Goal: Information Seeking & Learning: Learn about a topic

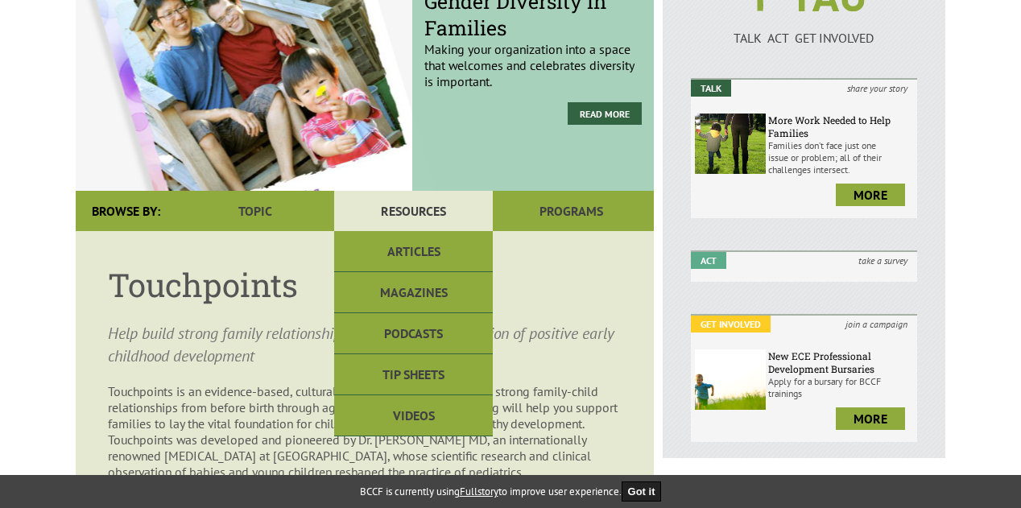
scroll to position [241, 0]
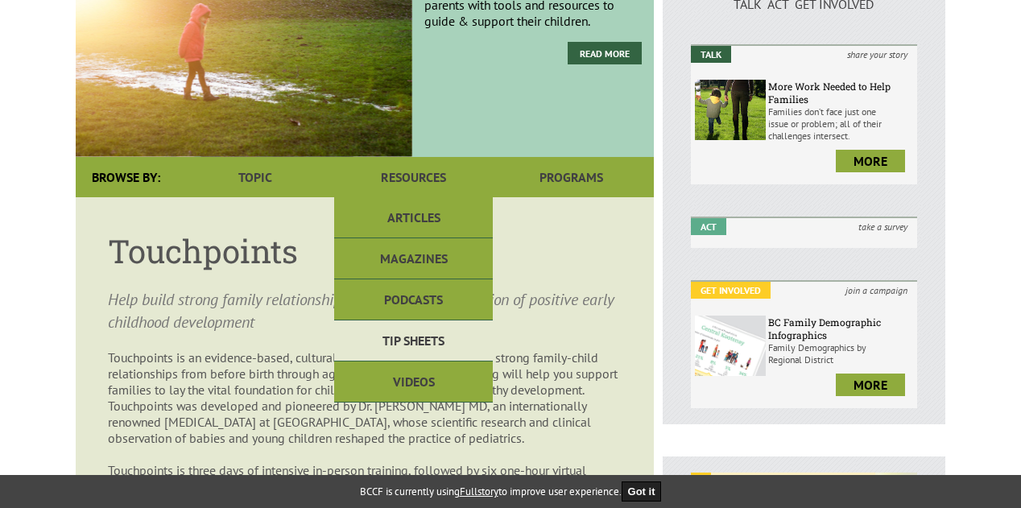
click at [414, 329] on link "Tip Sheets" at bounding box center [413, 340] width 158 height 41
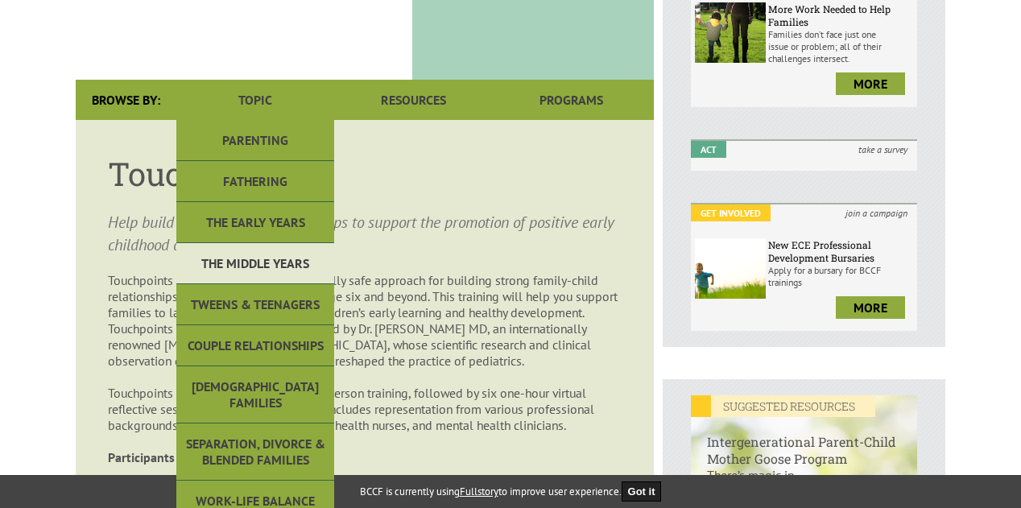
scroll to position [322, 0]
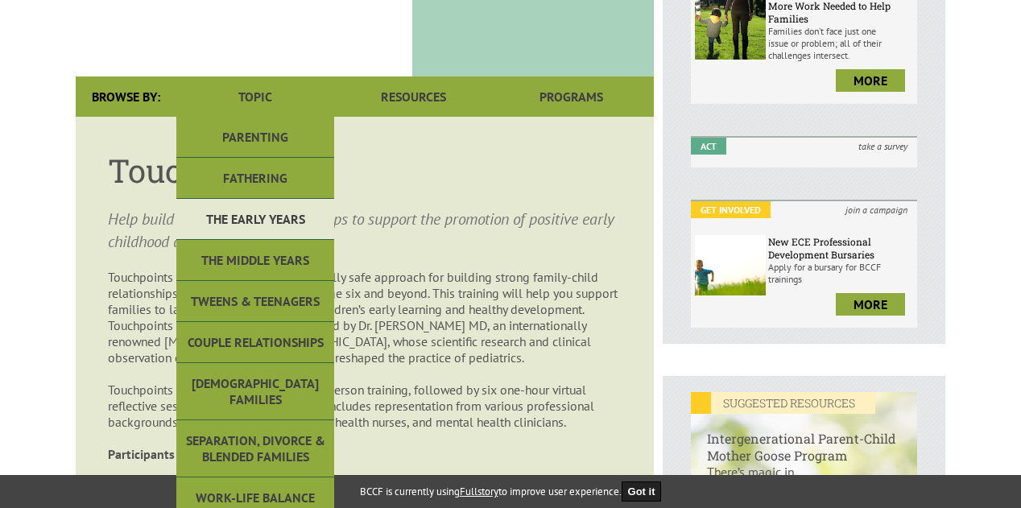
click at [266, 222] on link "The Early Years" at bounding box center [255, 219] width 158 height 41
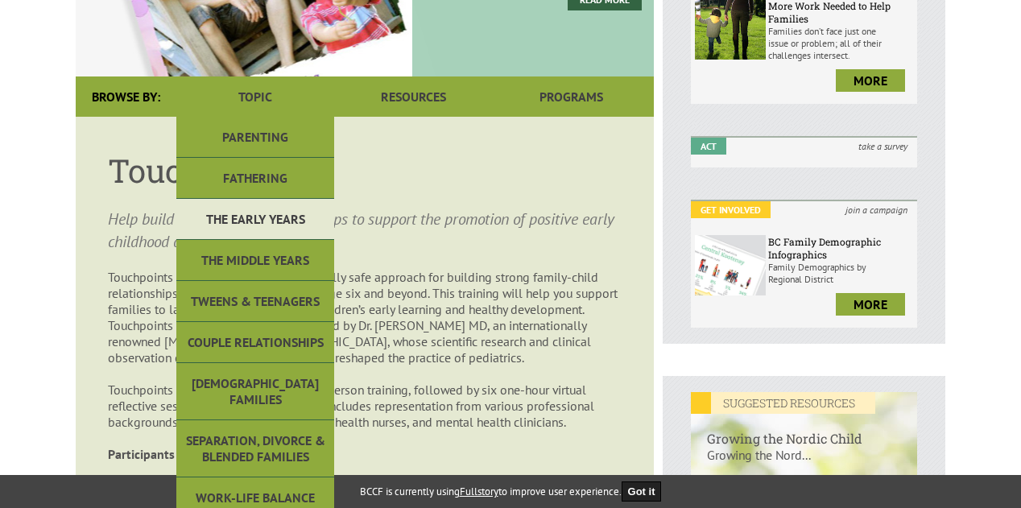
click at [267, 221] on link "The Early Years" at bounding box center [255, 219] width 158 height 41
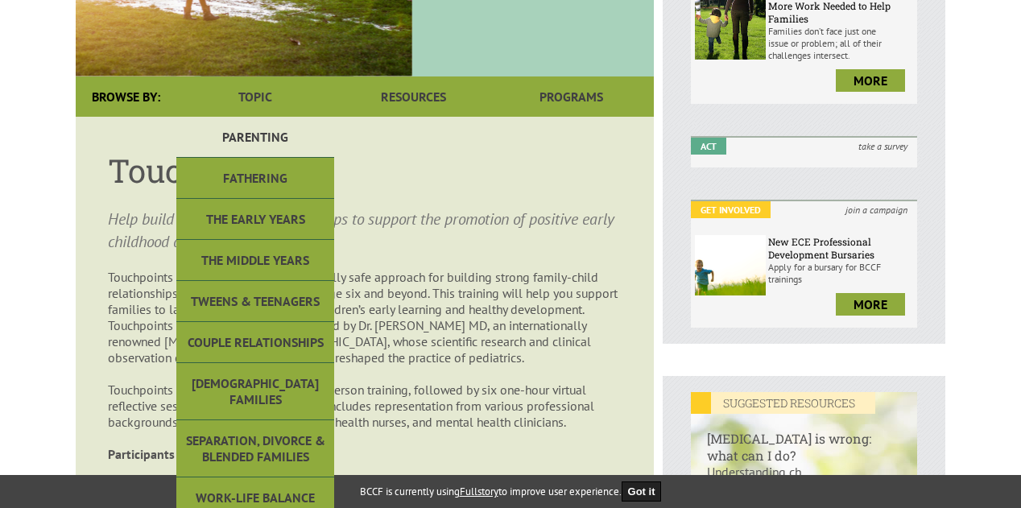
click at [261, 130] on link "Parenting" at bounding box center [255, 137] width 158 height 41
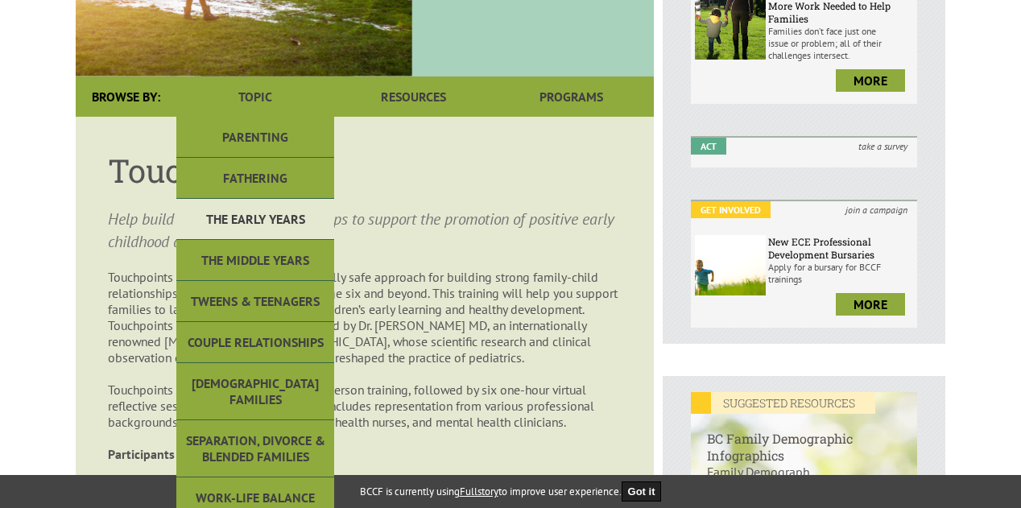
click at [256, 213] on link "The Early Years" at bounding box center [255, 219] width 158 height 41
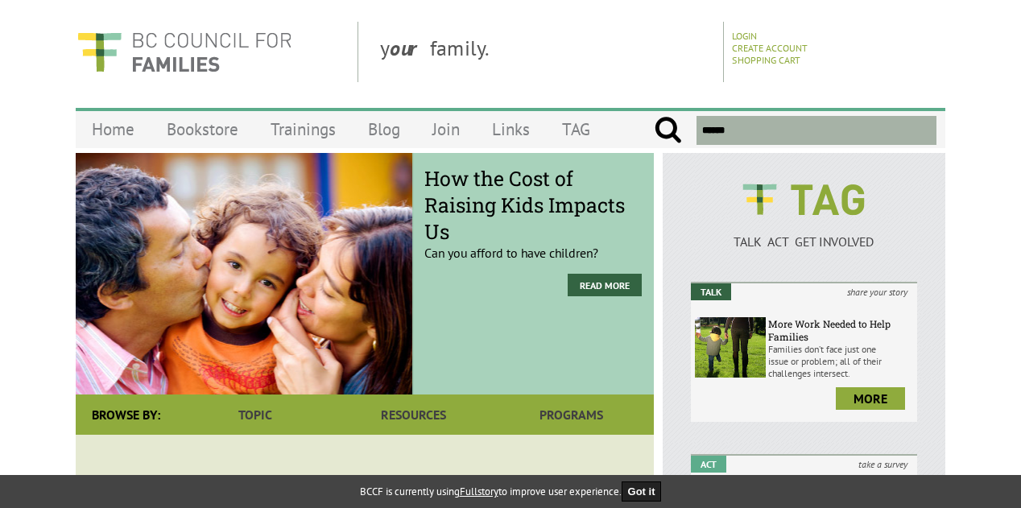
scroll to position [0, 0]
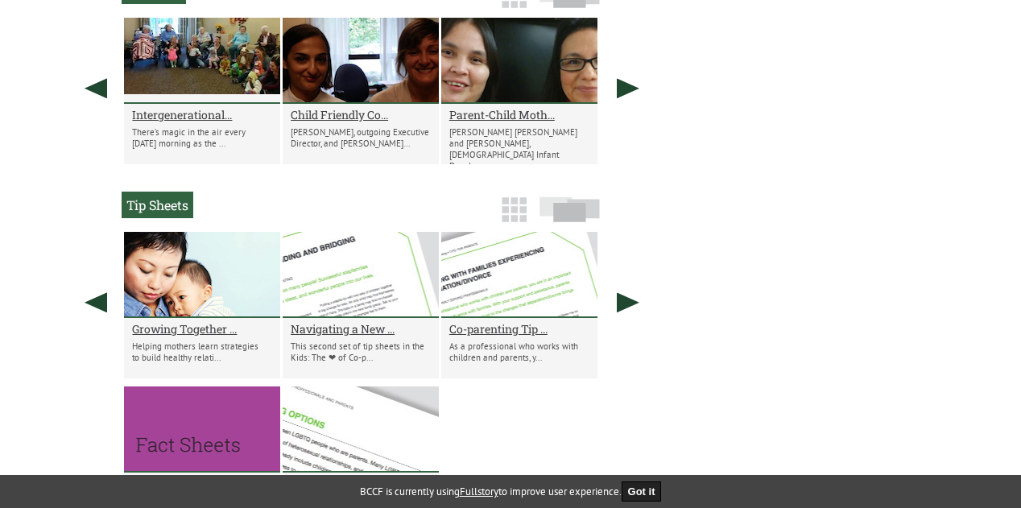
scroll to position [1199, 0]
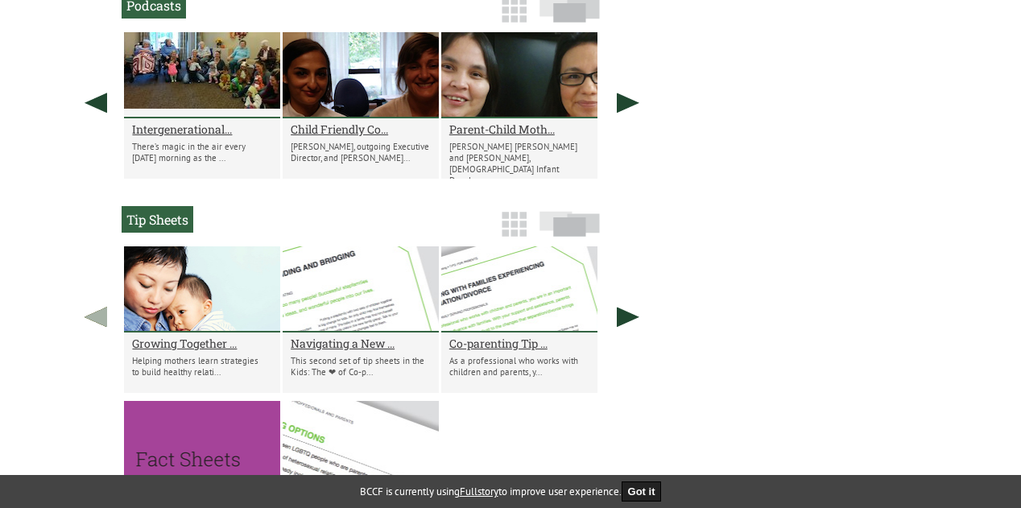
click at [100, 320] on link at bounding box center [96, 316] width 40 height 141
click at [621, 323] on link at bounding box center [628, 316] width 40 height 141
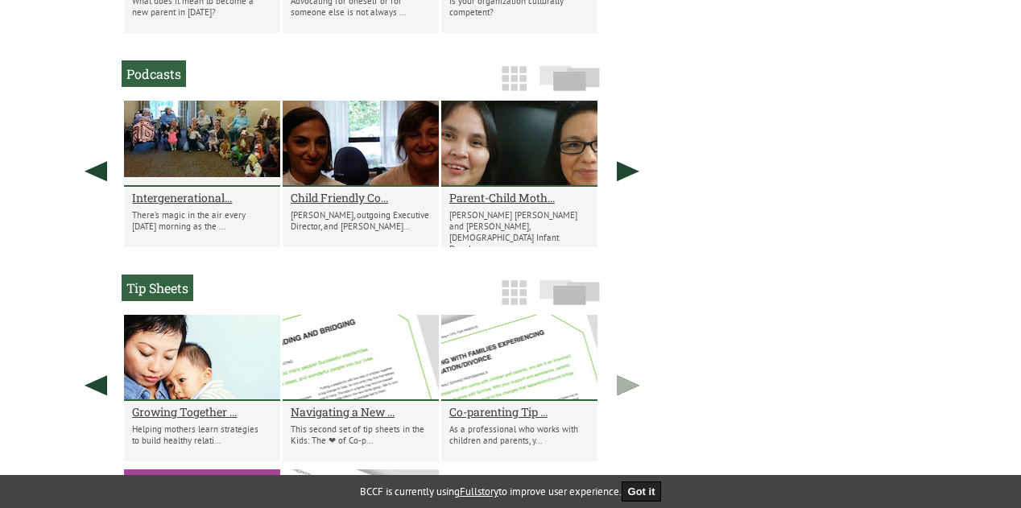
scroll to position [1119, 0]
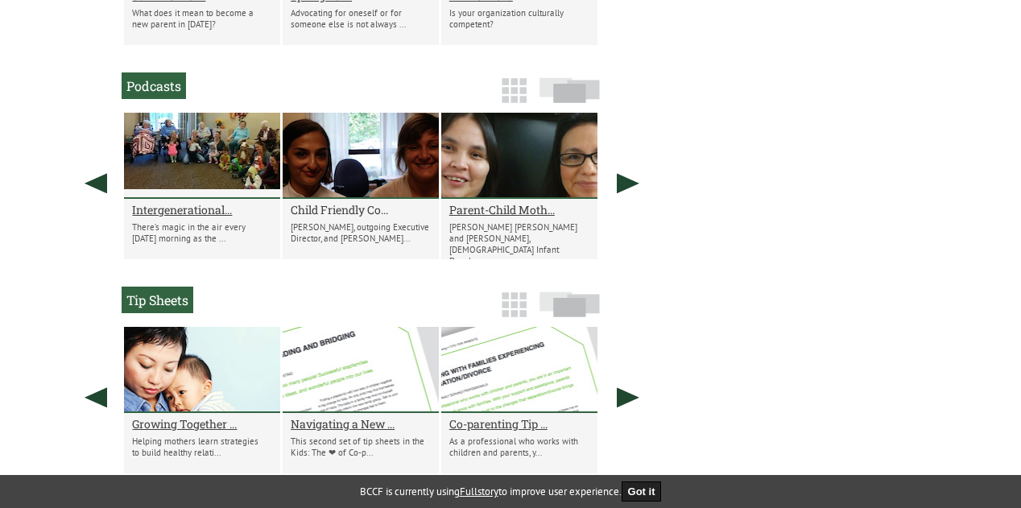
click at [348, 211] on h2 "Child Friendly Co..." at bounding box center [361, 209] width 140 height 15
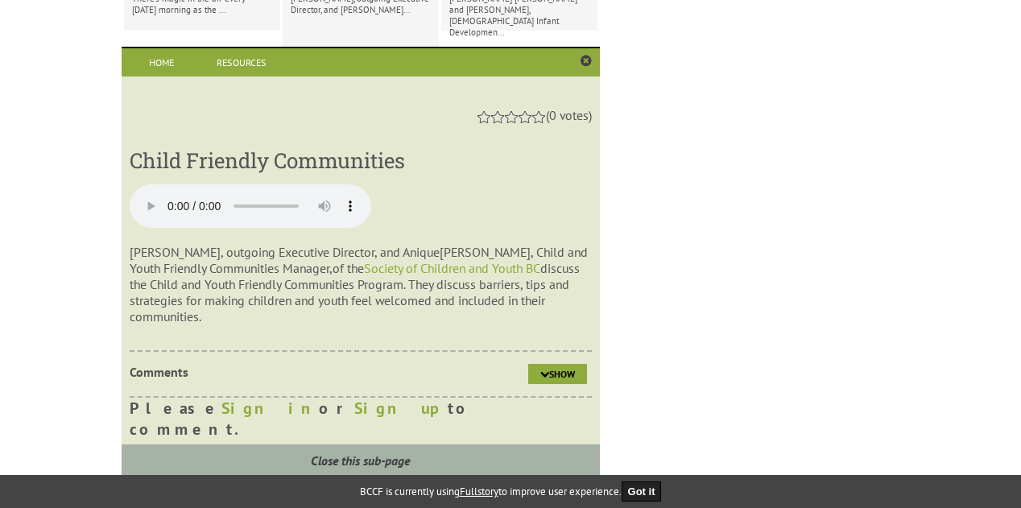
scroll to position [1350, 0]
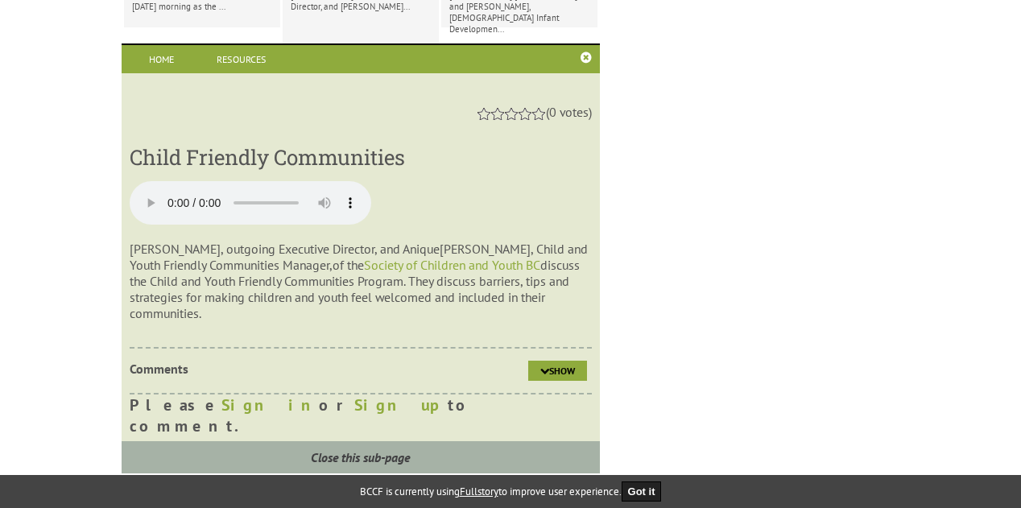
click at [583, 64] on link at bounding box center [585, 58] width 11 height 13
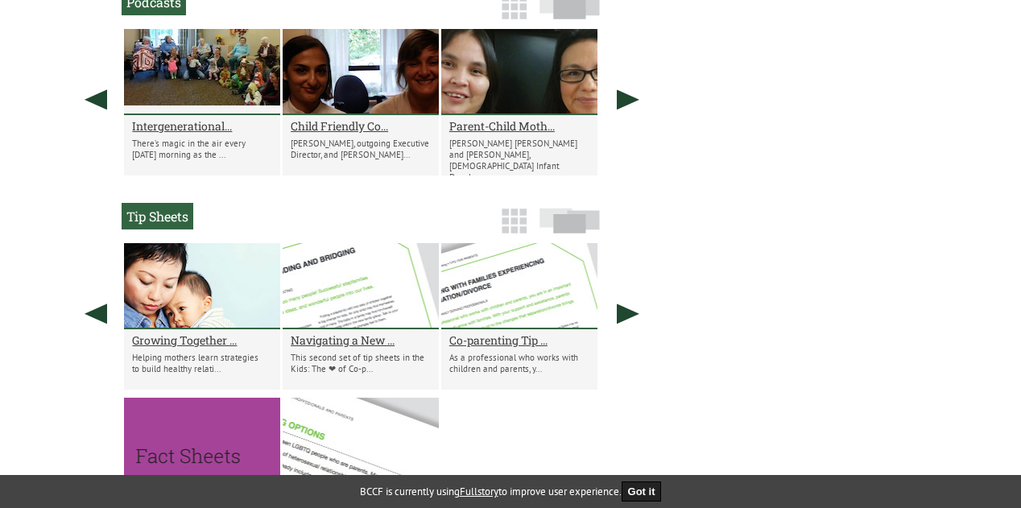
scroll to position [1109, 0]
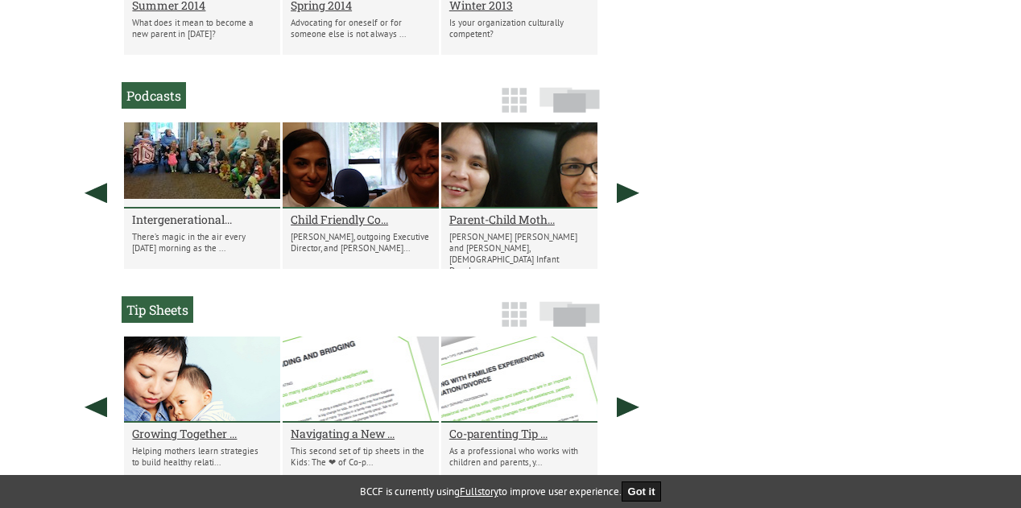
click at [203, 221] on h2 "Intergenerational..." at bounding box center [202, 219] width 140 height 15
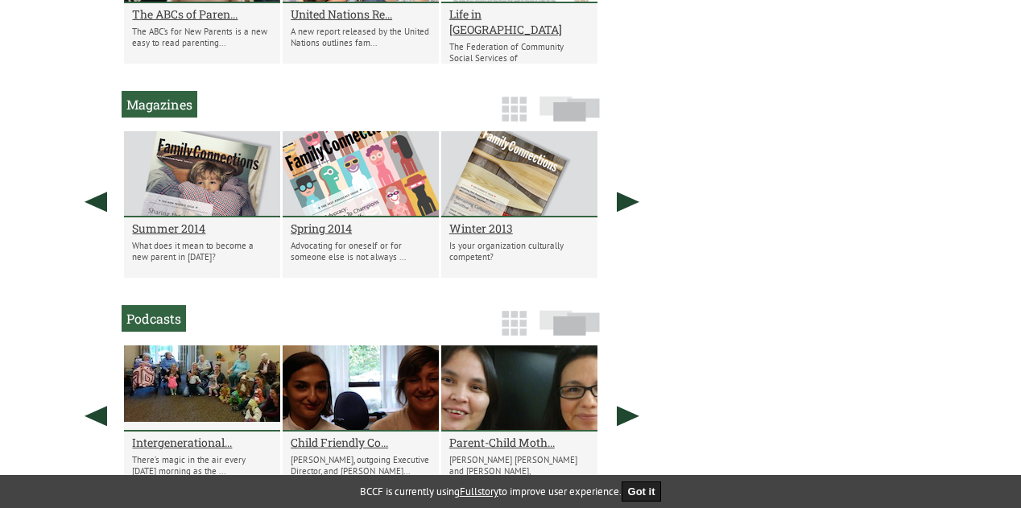
scroll to position [868, 0]
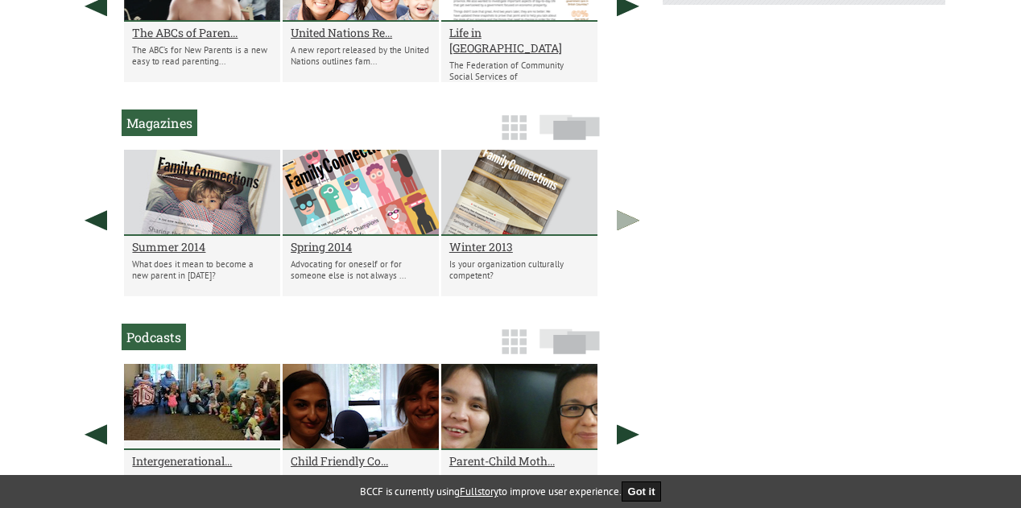
click at [625, 221] on link at bounding box center [628, 220] width 40 height 141
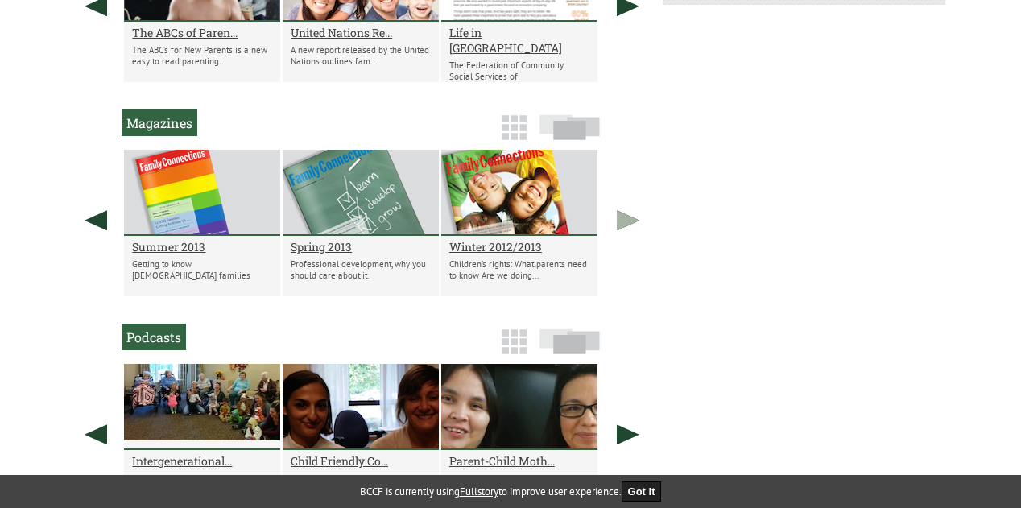
click at [625, 221] on link at bounding box center [628, 220] width 40 height 141
click at [96, 221] on link at bounding box center [96, 220] width 40 height 141
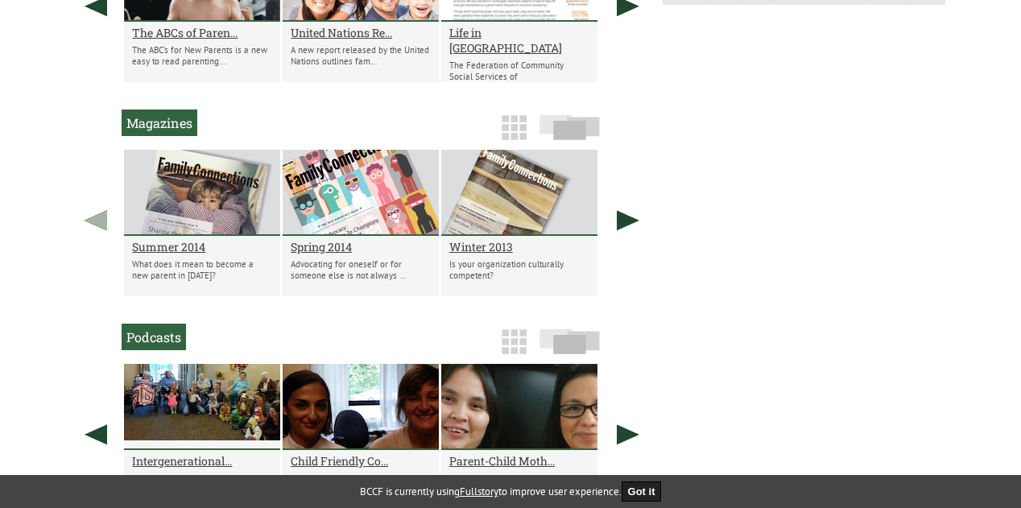
click at [96, 221] on link at bounding box center [96, 220] width 40 height 141
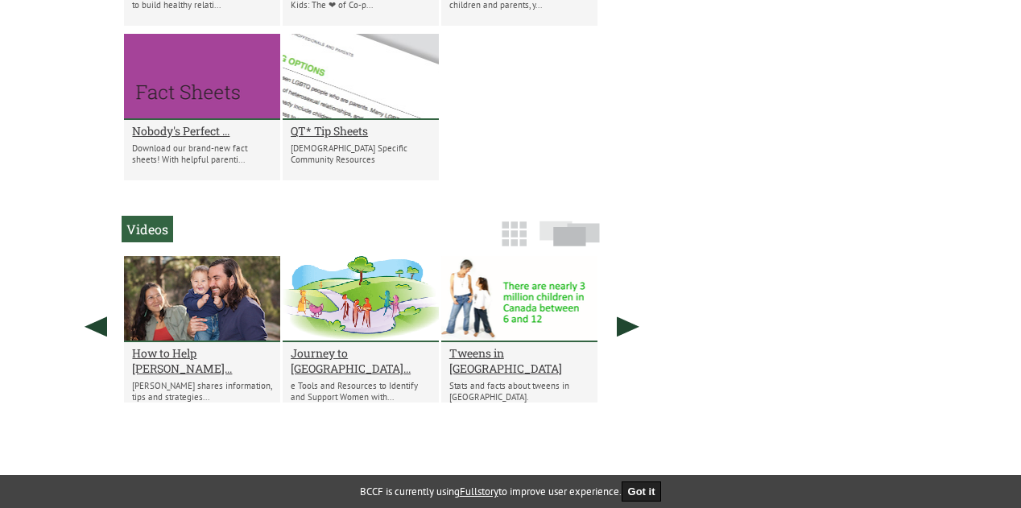
scroll to position [1672, 0]
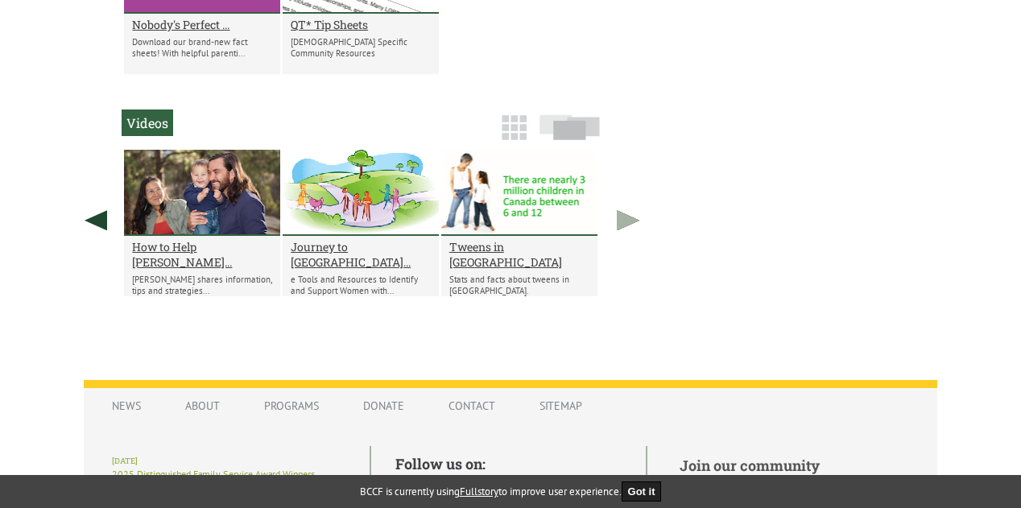
click at [622, 226] on link at bounding box center [628, 220] width 40 height 141
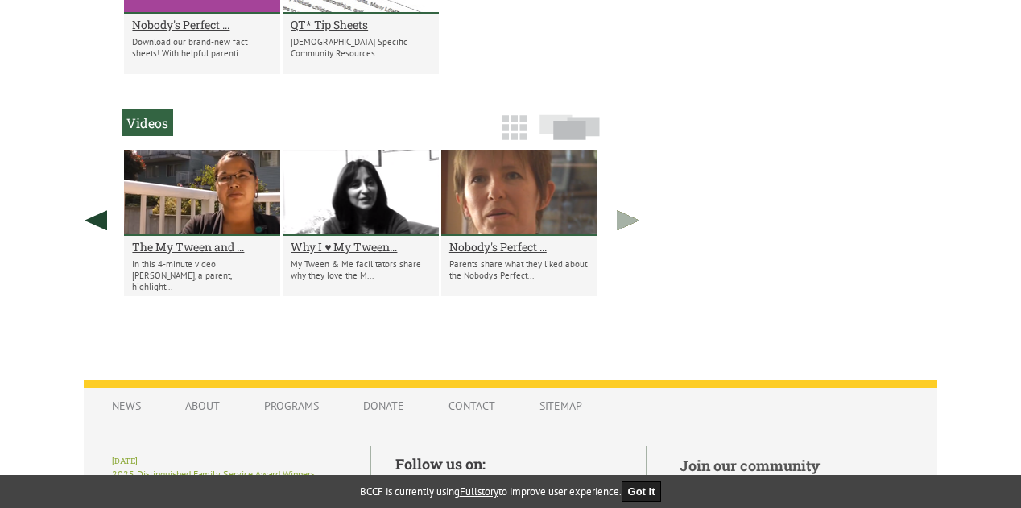
click at [622, 226] on link at bounding box center [628, 220] width 40 height 141
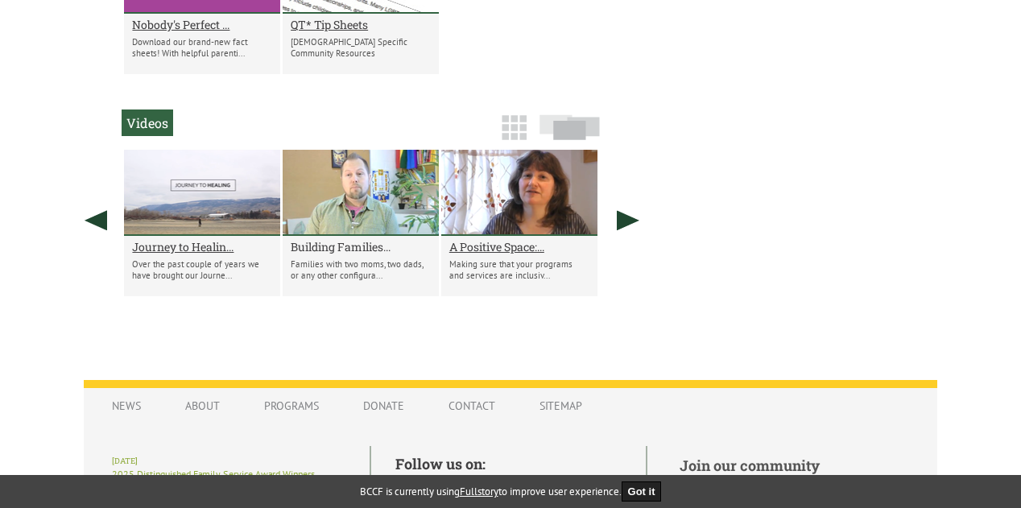
click at [344, 250] on h2 "Building Families..." at bounding box center [361, 246] width 140 height 15
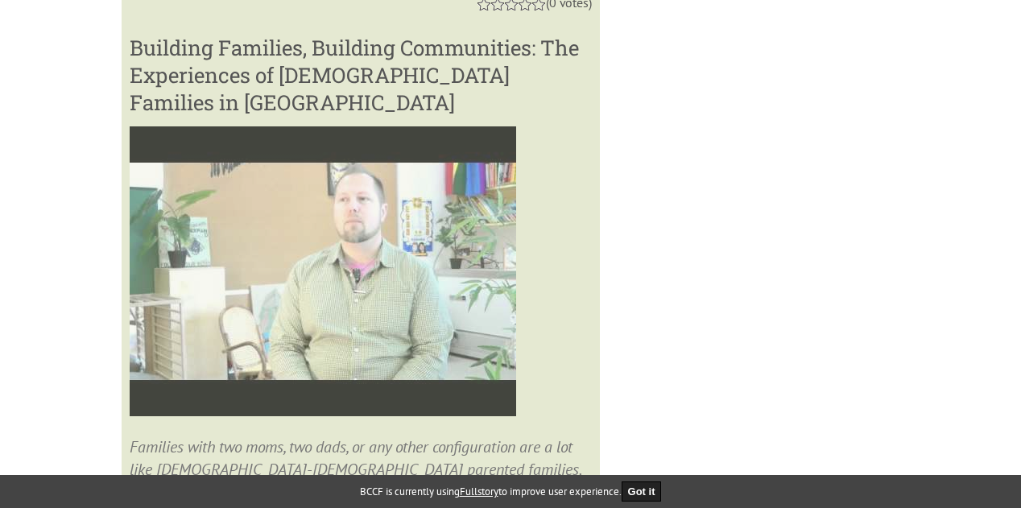
scroll to position [2022, 0]
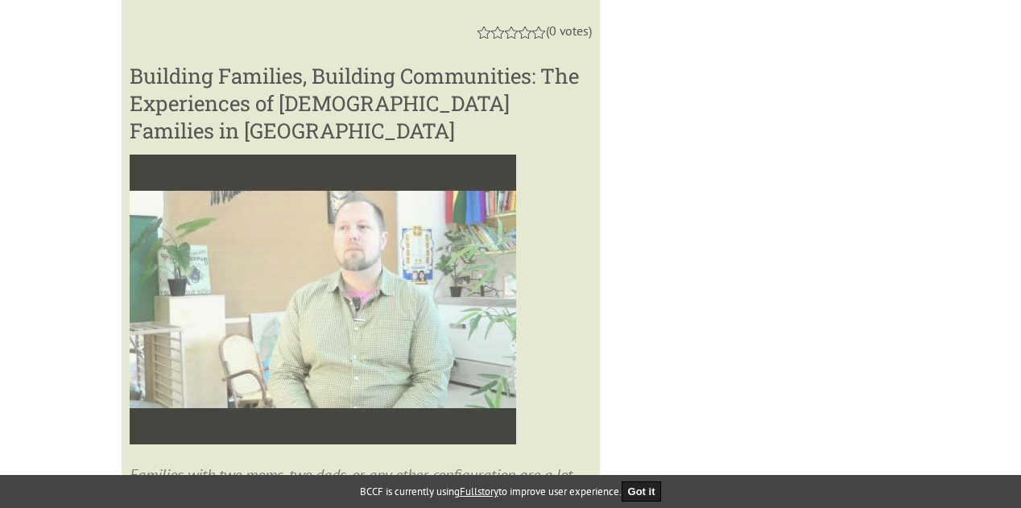
click at [318, 286] on img at bounding box center [323, 300] width 386 height 290
